Goal: Task Accomplishment & Management: Manage account settings

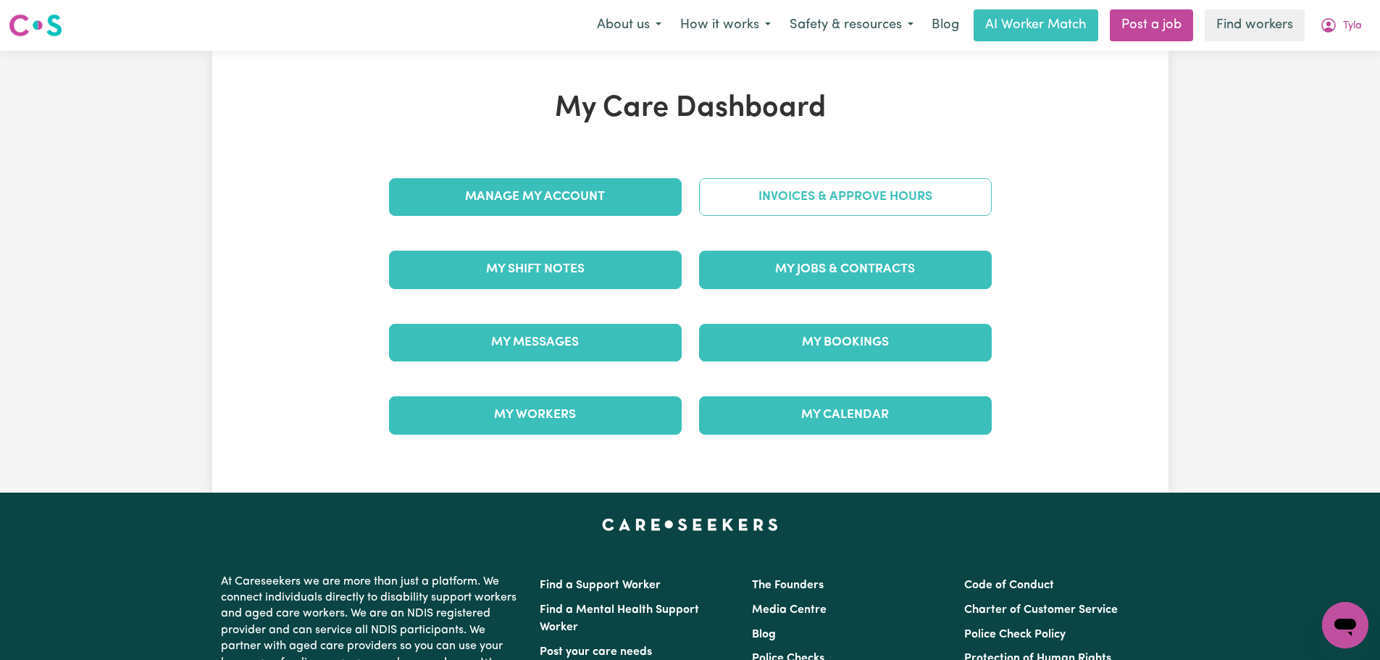
click at [763, 205] on link "Invoices & Approve Hours" at bounding box center [845, 197] width 293 height 38
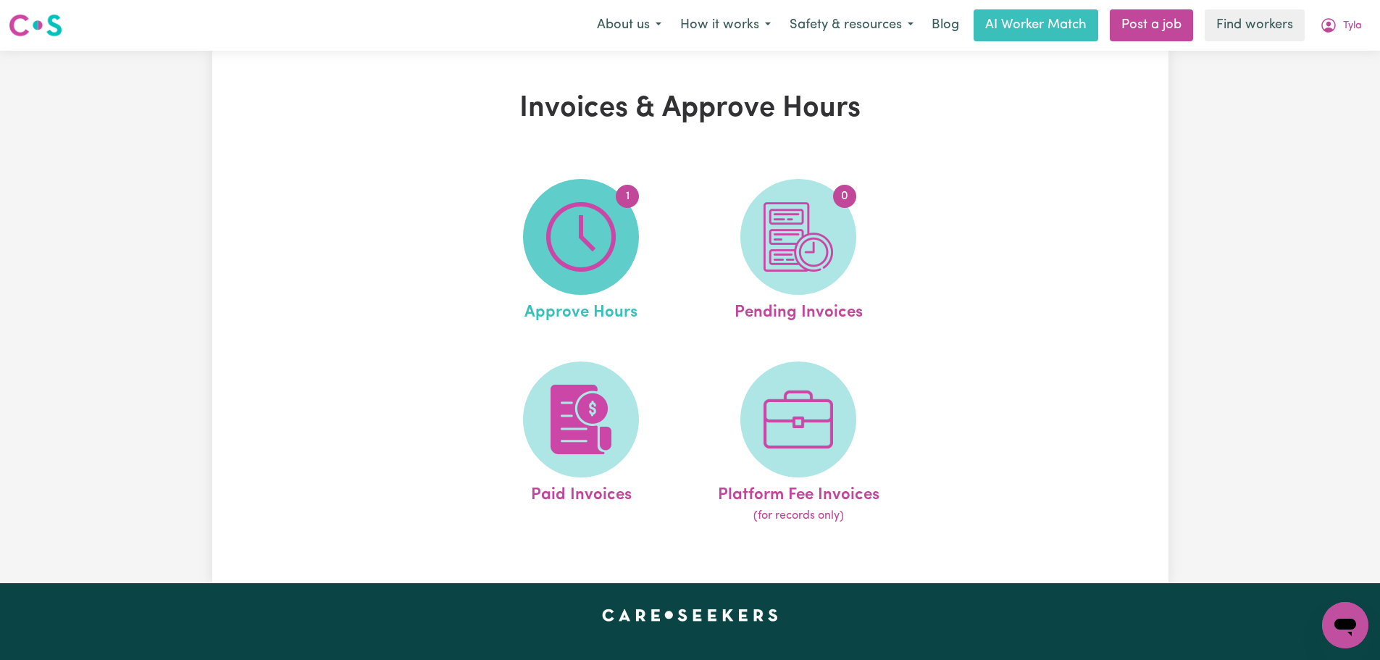
click at [558, 234] on img at bounding box center [581, 237] width 70 height 70
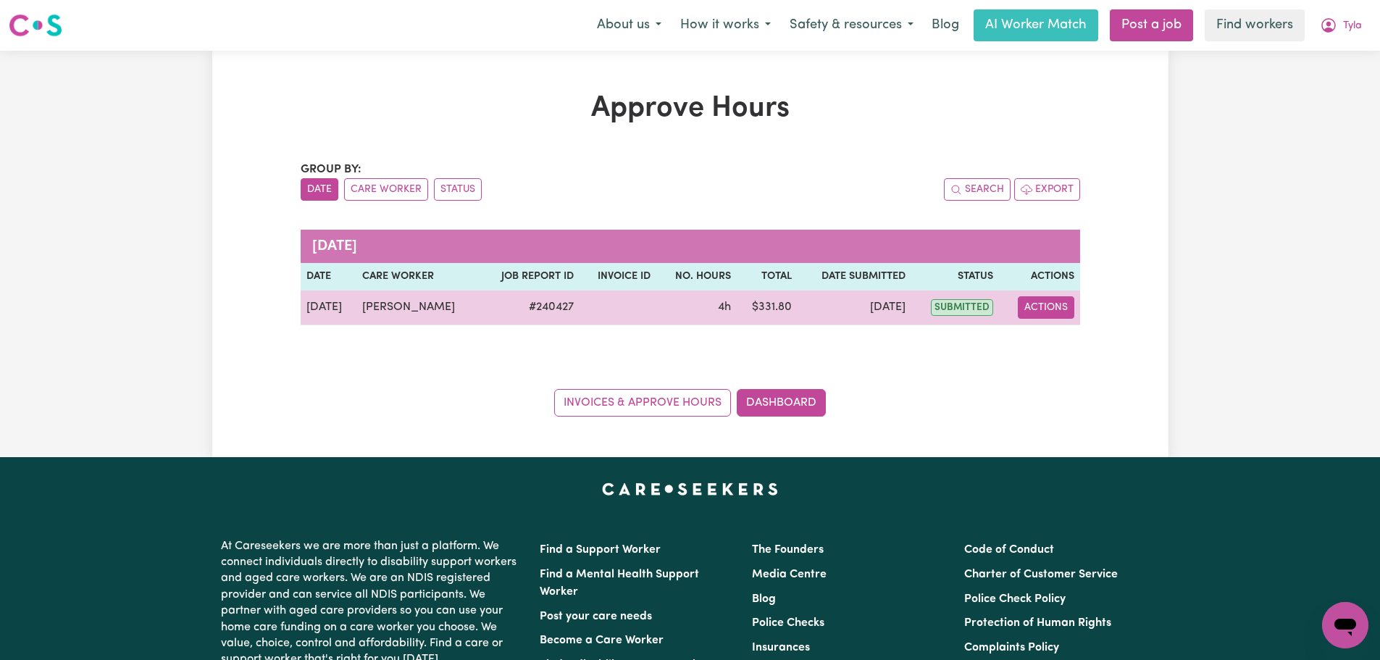
click at [1059, 306] on button "Actions" at bounding box center [1045, 307] width 56 height 22
click at [1075, 344] on link "View Job Report" at bounding box center [1082, 341] width 124 height 29
select select "pm"
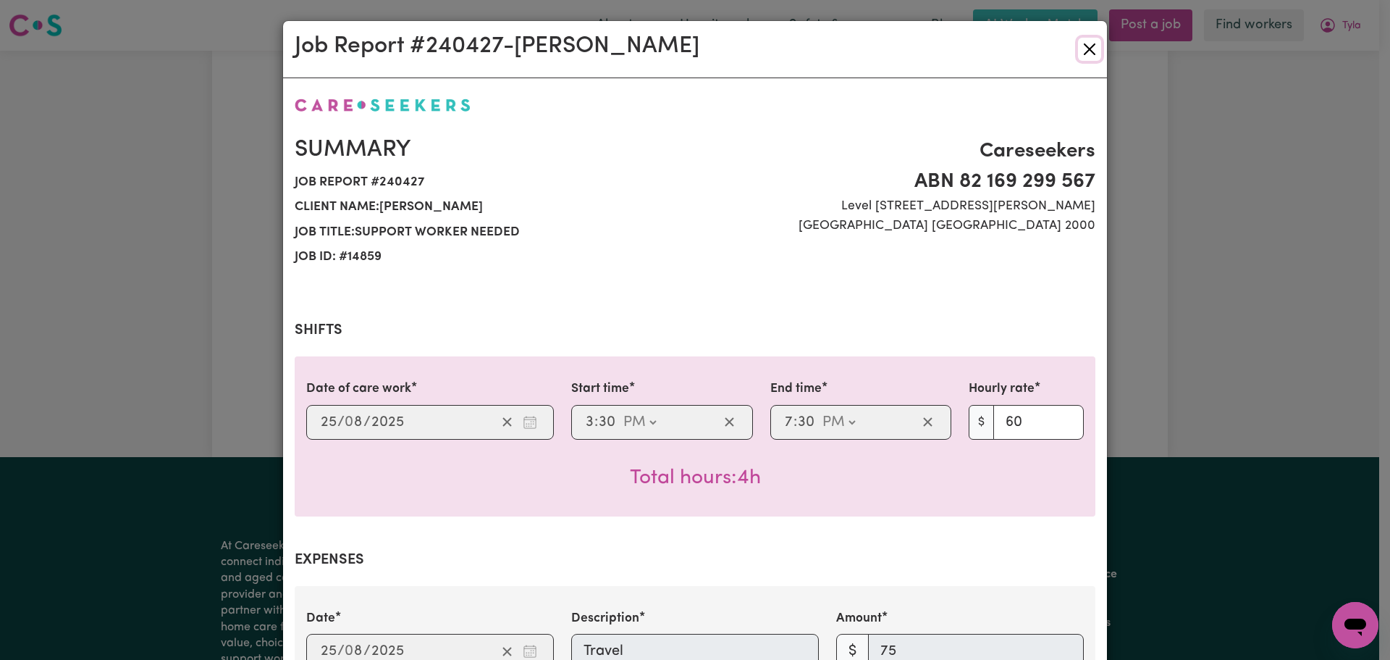
click at [1088, 49] on button "Close" at bounding box center [1089, 49] width 23 height 23
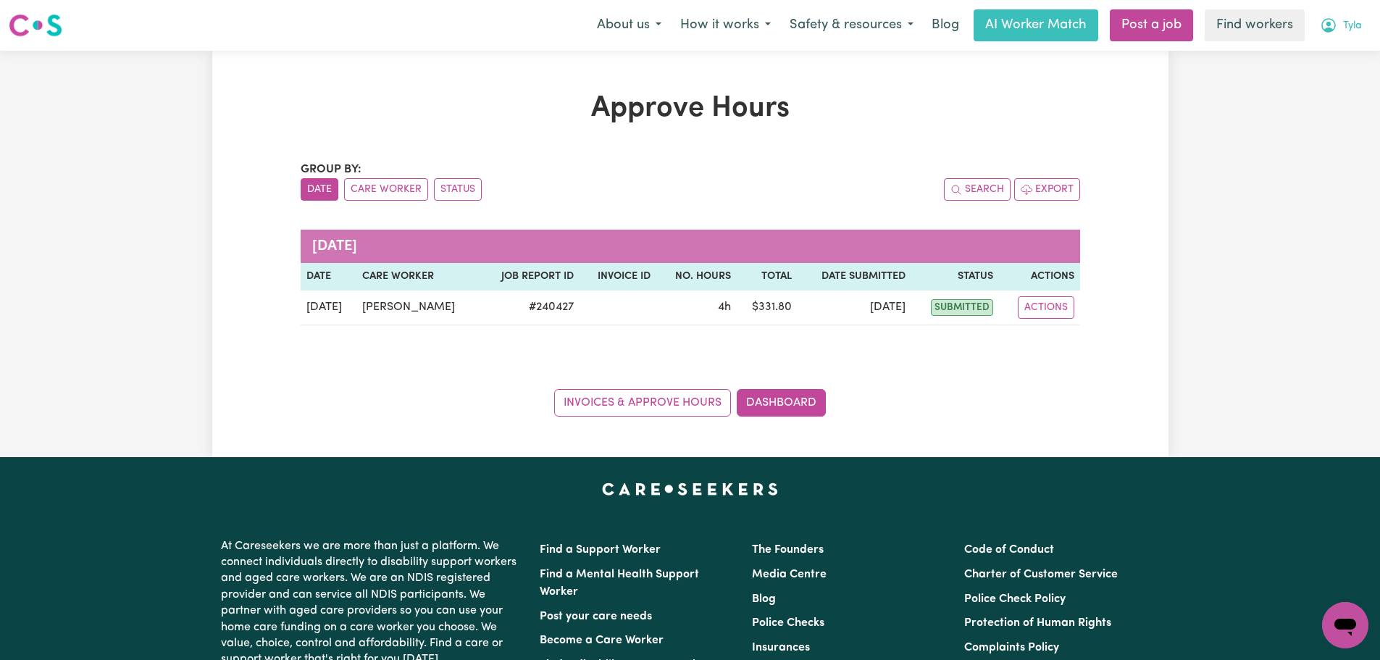
click at [1354, 30] on span "Tyla" at bounding box center [1352, 26] width 19 height 16
click at [1351, 76] on link "Logout" at bounding box center [1313, 84] width 114 height 28
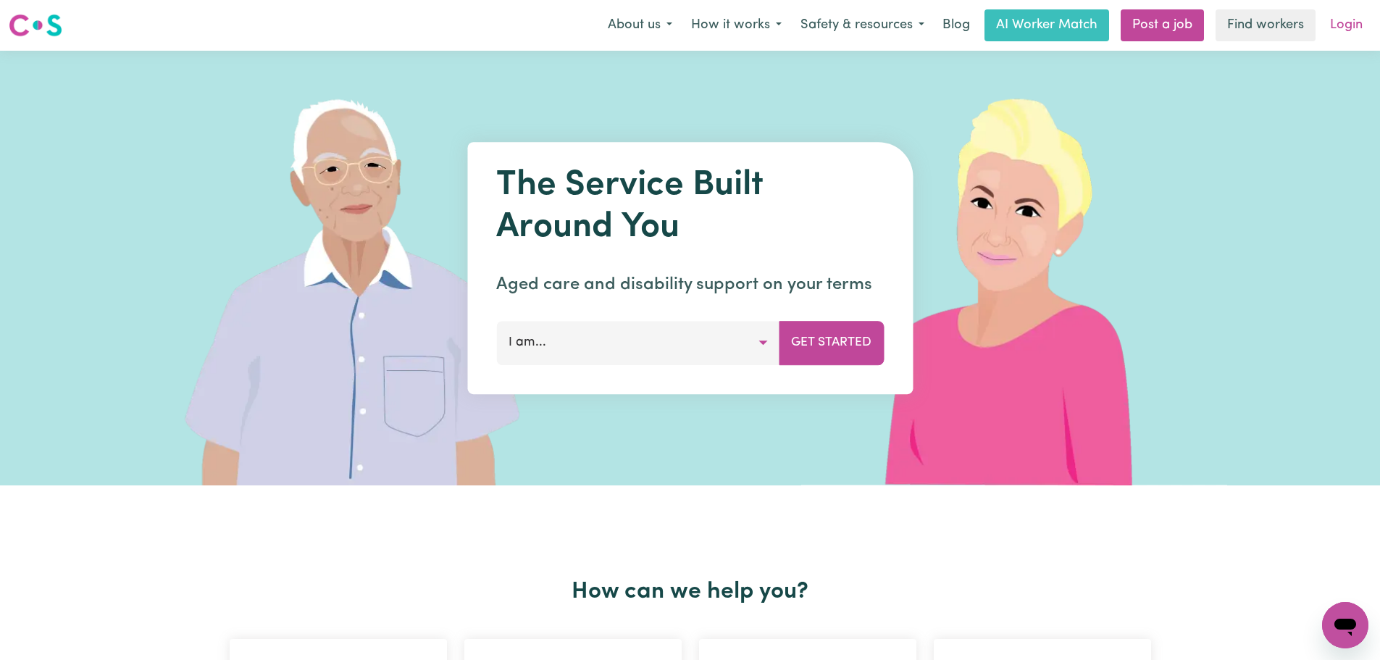
click at [1351, 22] on link "Login" at bounding box center [1346, 25] width 50 height 32
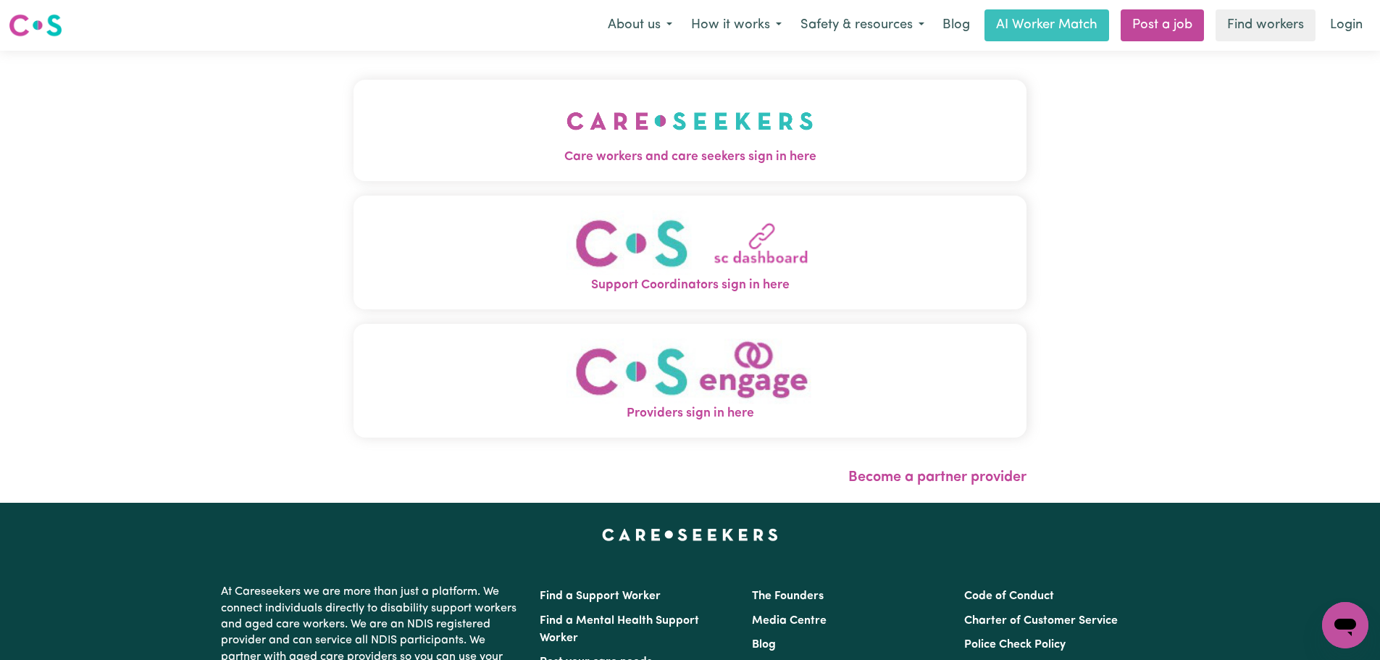
click at [639, 130] on button "Care workers and care seekers sign in here" at bounding box center [689, 130] width 673 height 101
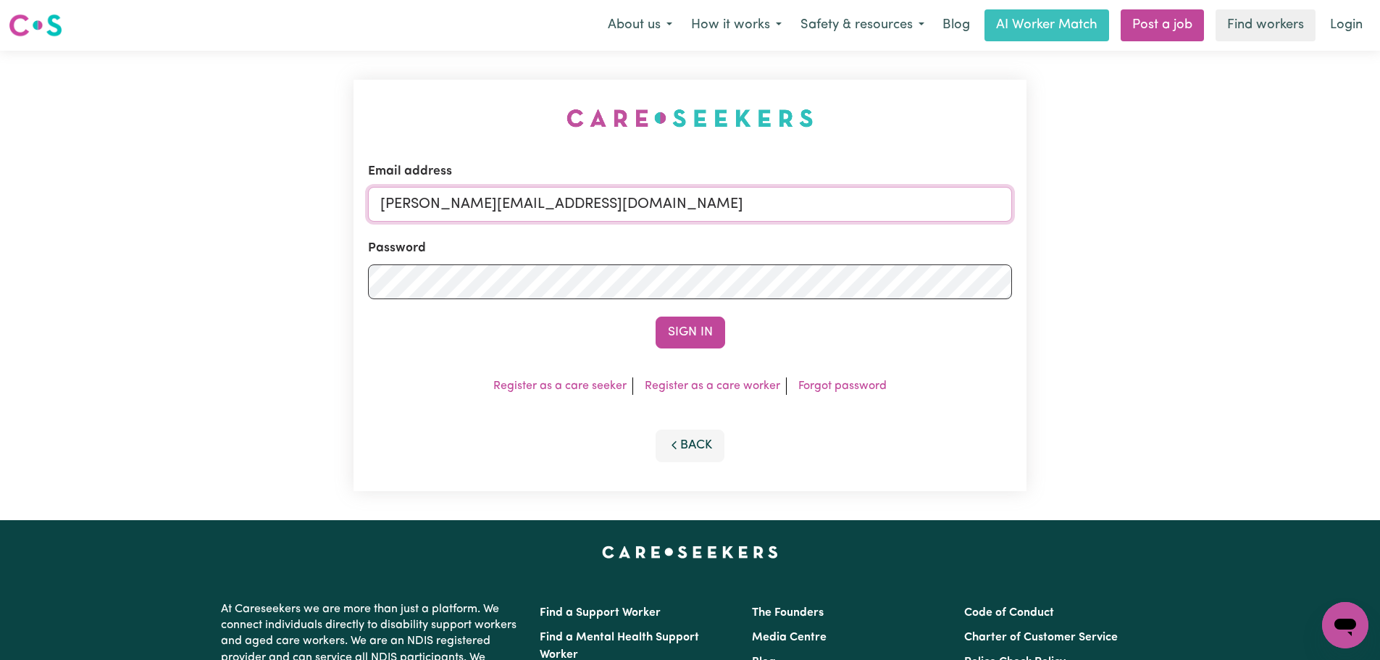
drag, startPoint x: 718, startPoint y: 211, endPoint x: 691, endPoint y: 235, distance: 36.4
click at [718, 211] on input "[PERSON_NAME][EMAIL_ADDRESS][DOMAIN_NAME]" at bounding box center [690, 204] width 644 height 35
drag, startPoint x: 714, startPoint y: 198, endPoint x: 453, endPoint y: 201, distance: 261.4
click at [453, 201] on input "superuser~[EMAIL_ADDRESS][DOMAIN_NAME]" at bounding box center [690, 204] width 644 height 35
type input "superuser~[EMAIL_ADDRESS][DOMAIN_NAME]"
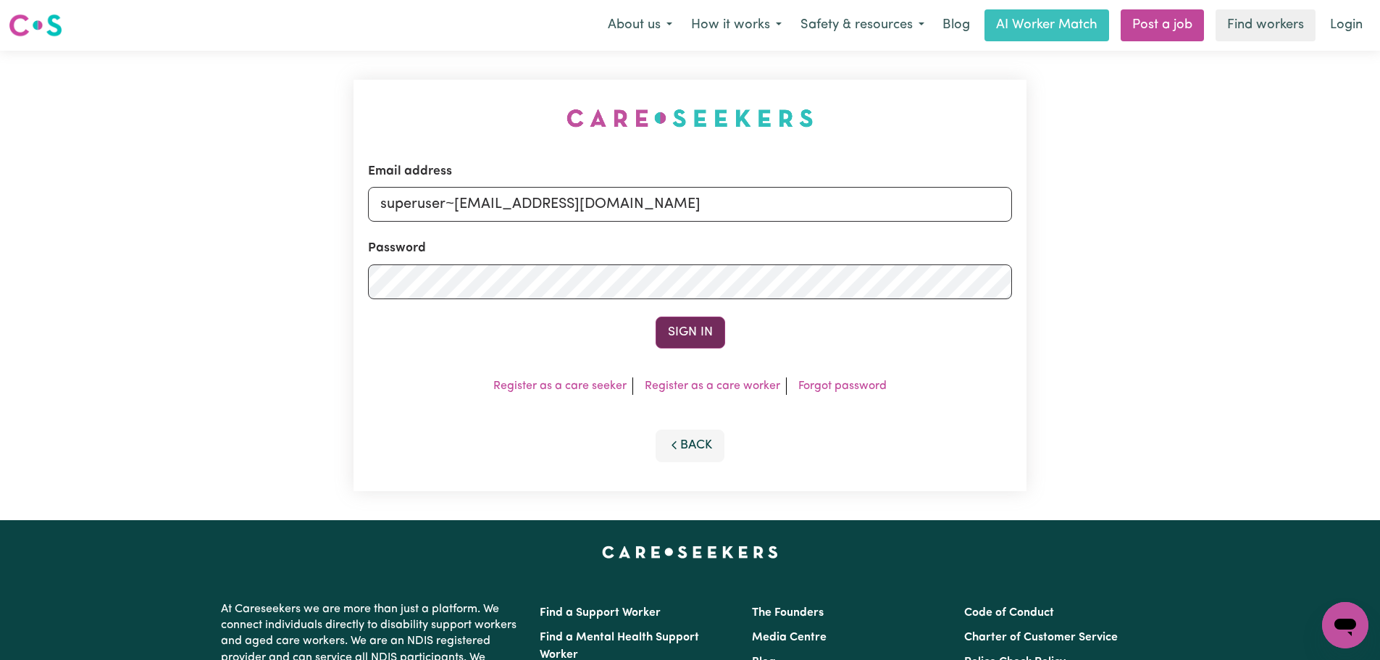
click at [673, 325] on button "Sign In" at bounding box center [690, 332] width 70 height 32
